Goal: Task Accomplishment & Management: Manage account settings

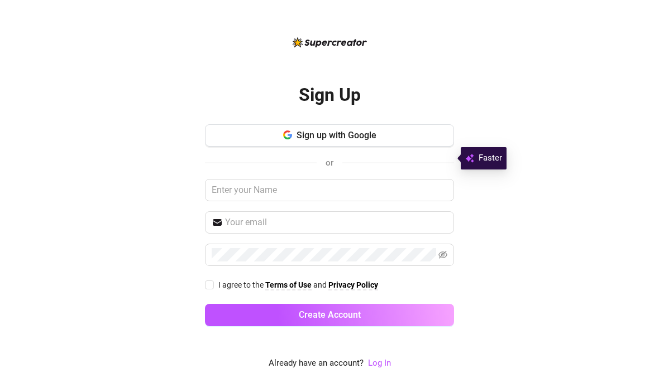
scroll to position [45, 0]
click at [388, 363] on link "Log In" at bounding box center [379, 363] width 23 height 10
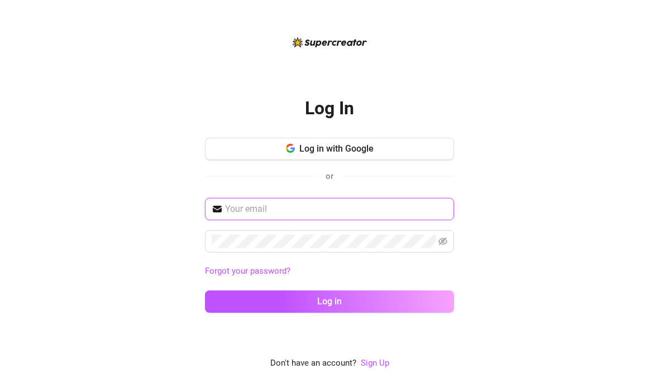
click at [382, 203] on input "text" at bounding box center [336, 209] width 222 height 13
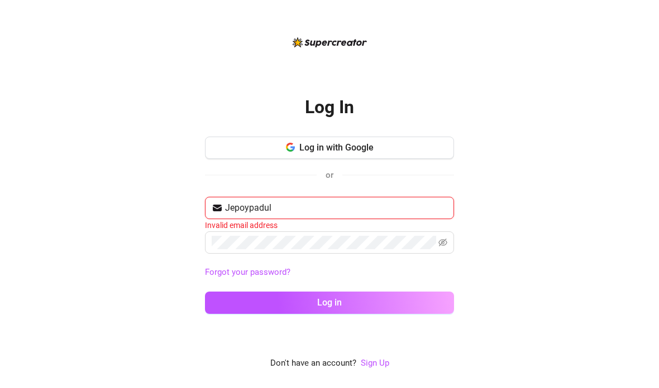
click at [395, 201] on input "Jepoypadul" at bounding box center [336, 207] width 222 height 13
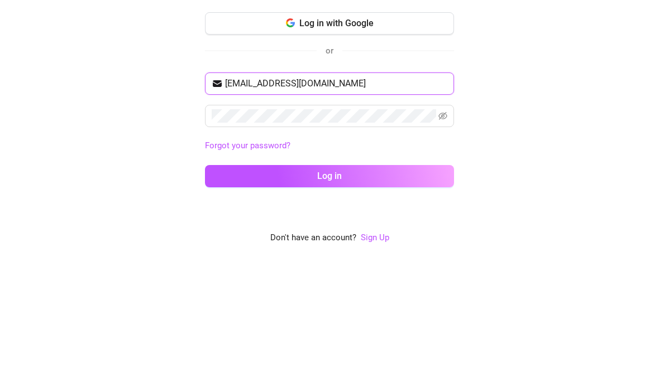
type input "Jepoypadilla13@gmail.com"
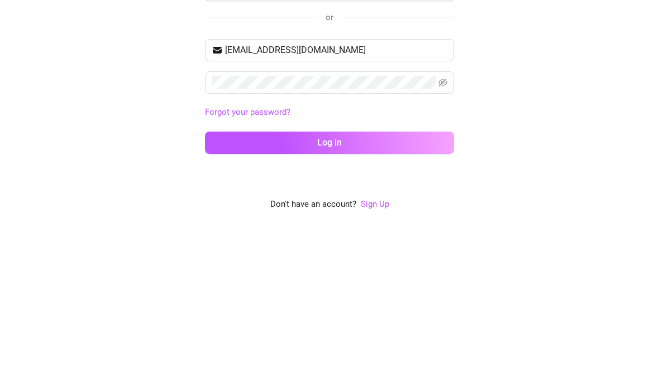
click at [423, 291] on button "Log in" at bounding box center [329, 302] width 249 height 22
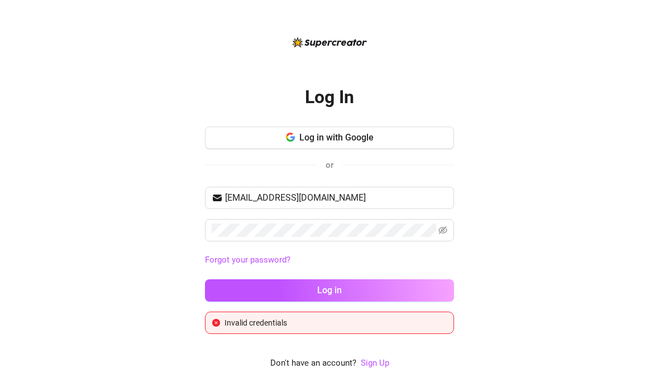
click at [440, 226] on icon "eye-invisible" at bounding box center [442, 230] width 9 height 9
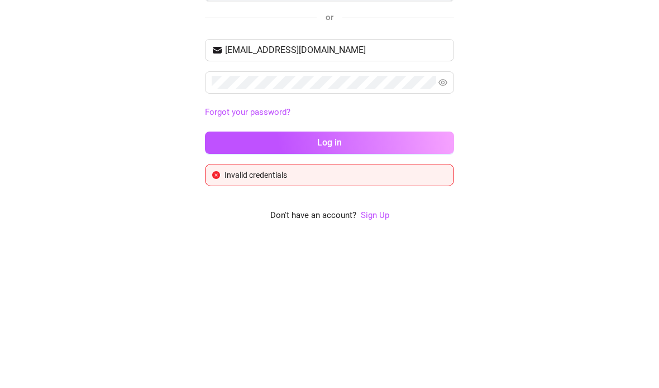
click at [418, 280] on button "Log in" at bounding box center [329, 291] width 249 height 22
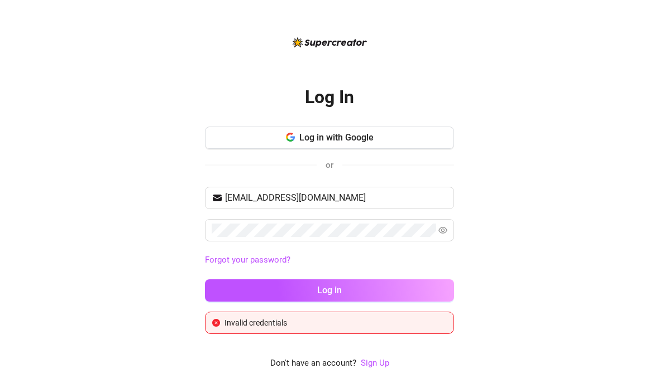
click at [421, 280] on button "Log in" at bounding box center [329, 291] width 249 height 22
click at [426, 127] on button "Log in with Google" at bounding box center [329, 138] width 249 height 22
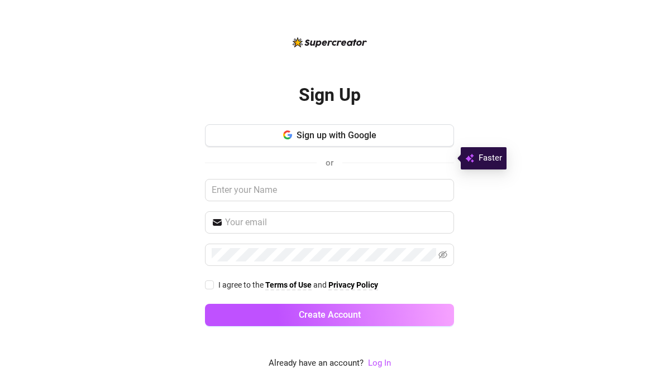
click at [420, 147] on button "Sign up with Google" at bounding box center [329, 135] width 249 height 22
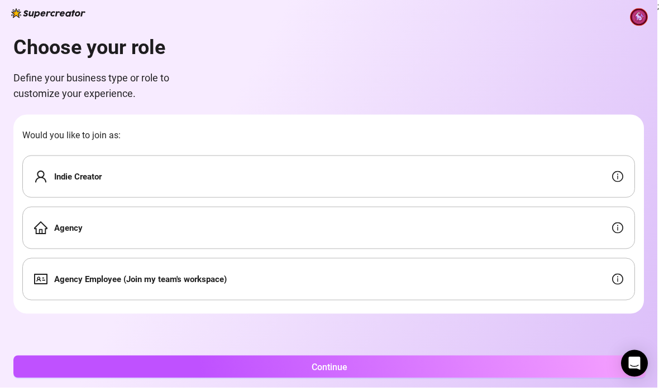
scroll to position [45, 0]
click at [531, 258] on div "Agency Employee (Join my team's workspace)" at bounding box center [328, 279] width 612 height 42
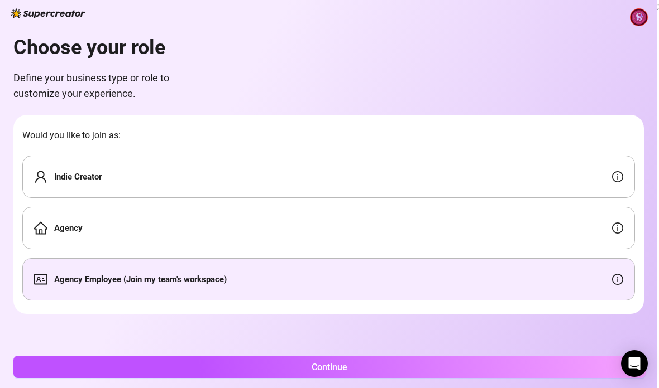
click at [529, 363] on button "Continue" at bounding box center [329, 367] width 632 height 22
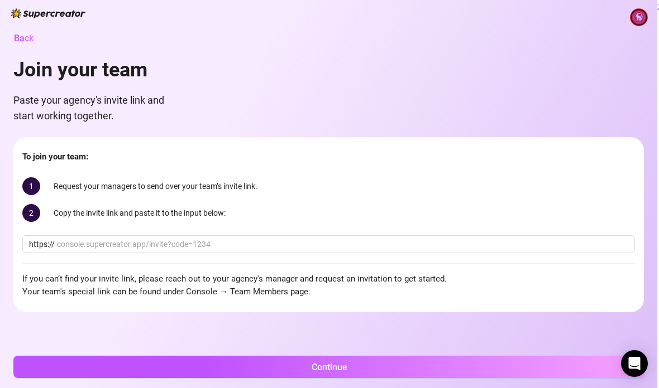
click at [635, 19] on img at bounding box center [638, 17] width 17 height 17
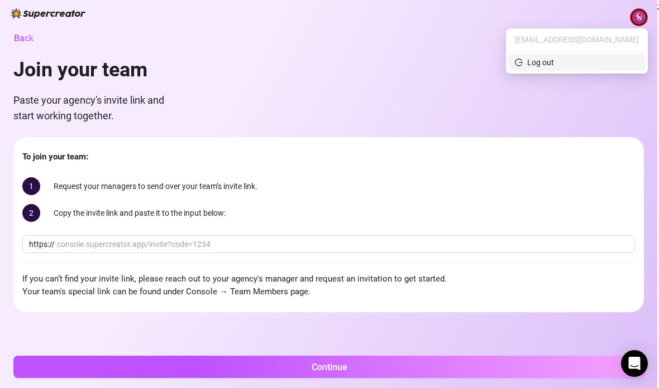
click at [605, 57] on span "Log out" at bounding box center [577, 62] width 124 height 12
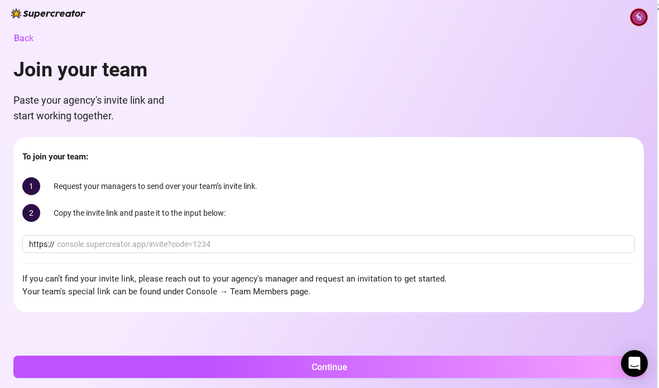
click at [636, 14] on img at bounding box center [638, 17] width 17 height 17
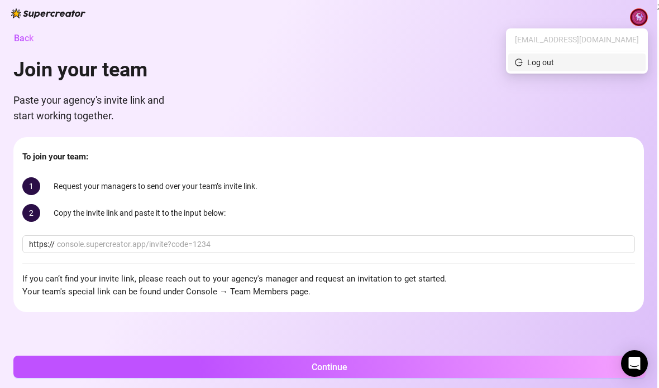
click at [601, 63] on span "Log out" at bounding box center [577, 62] width 124 height 12
